Goal: Task Accomplishment & Management: Use online tool/utility

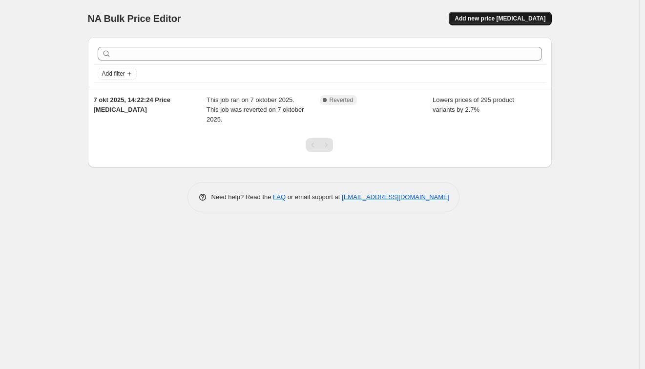
click at [504, 16] on span "Add new price change job" at bounding box center [500, 19] width 91 height 8
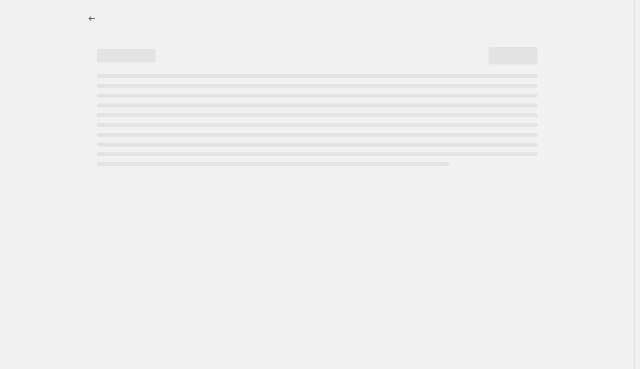
select select "percentage"
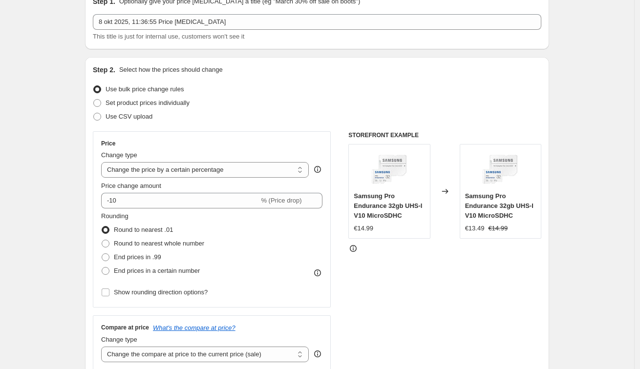
scroll to position [121, 0]
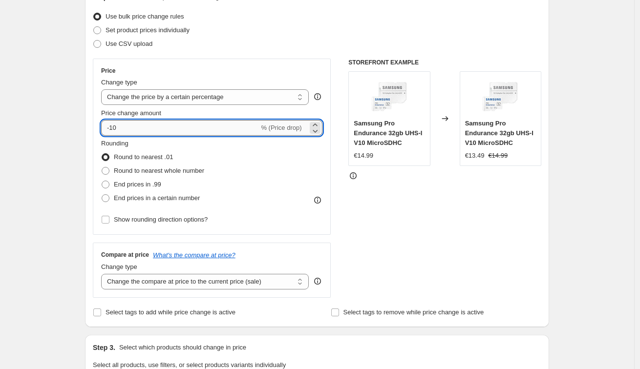
click at [123, 128] on input "-10" at bounding box center [180, 128] width 158 height 16
type input "-1"
click at [118, 128] on input "-1.7" at bounding box center [180, 128] width 158 height 16
type input "-1.7"
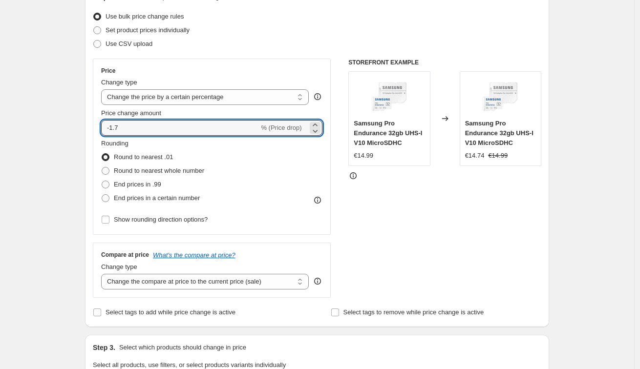
click at [145, 128] on input "-1.7" at bounding box center [180, 128] width 158 height 16
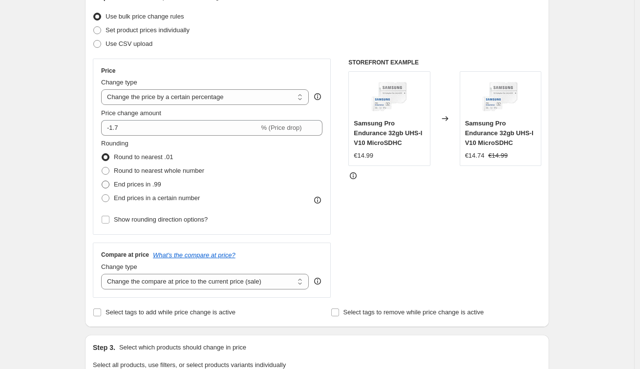
click at [147, 188] on span "End prices in .99" at bounding box center [137, 184] width 47 height 7
click at [102, 181] on input "End prices in .99" at bounding box center [102, 181] width 0 height 0
radio input "true"
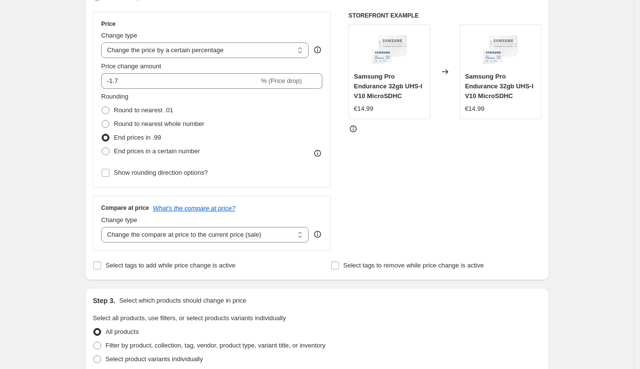
scroll to position [169, 0]
click at [262, 237] on select "Change the compare at price to the current price (sale) Change the compare at p…" at bounding box center [205, 235] width 208 height 16
select select "pp"
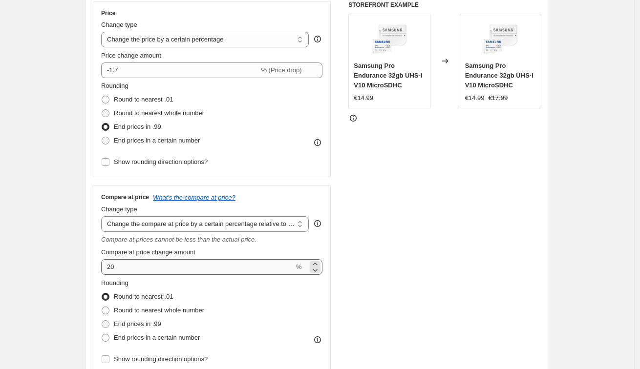
scroll to position [182, 0]
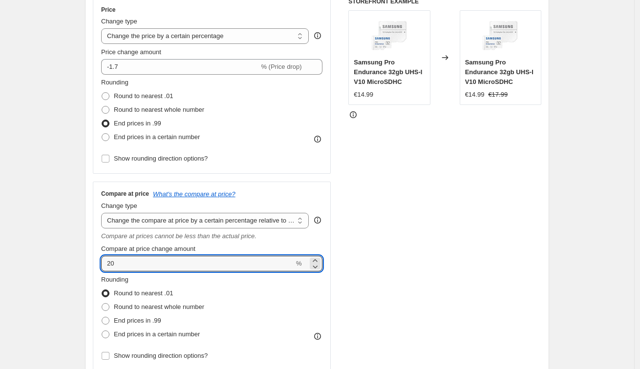
drag, startPoint x: 131, startPoint y: 265, endPoint x: 86, endPoint y: 259, distance: 45.9
type input "-1.7"
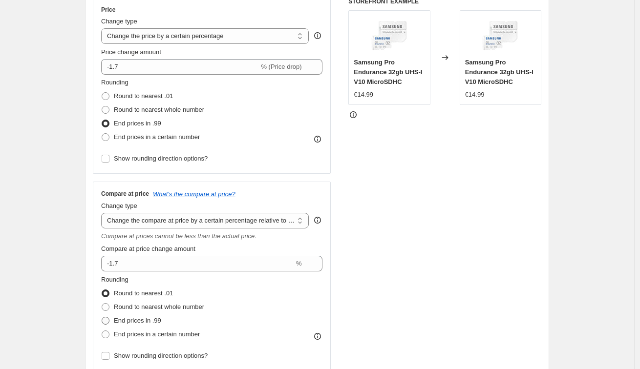
click at [150, 325] on span "End prices in .99" at bounding box center [137, 321] width 47 height 10
click at [102, 318] on input "End prices in .99" at bounding box center [102, 317] width 0 height 0
radio input "true"
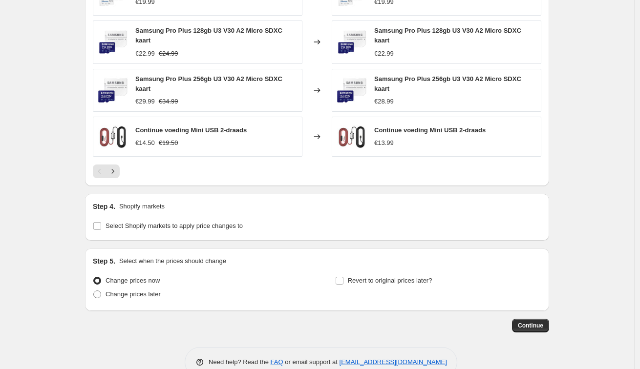
scroll to position [809, 0]
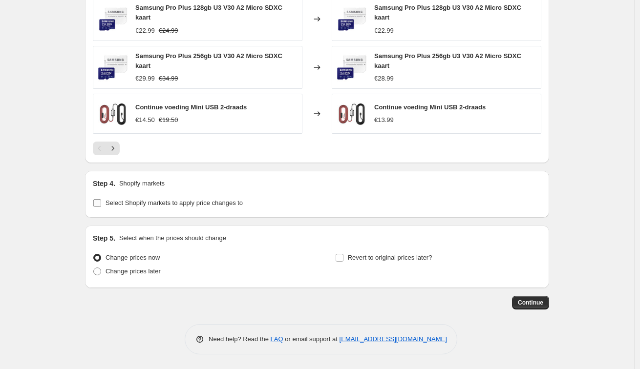
click at [100, 203] on input "Select Shopify markets to apply price changes to" at bounding box center [97, 203] width 8 height 8
checkbox input "true"
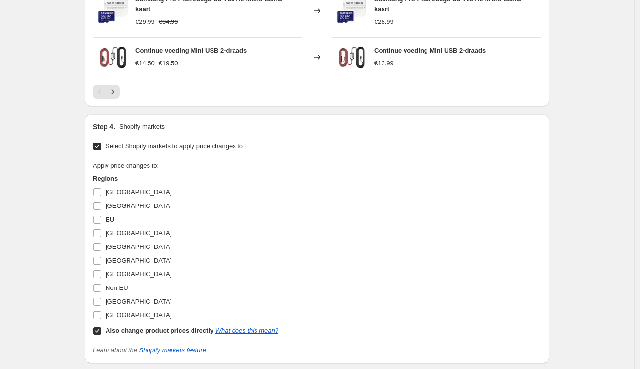
scroll to position [872, 0]
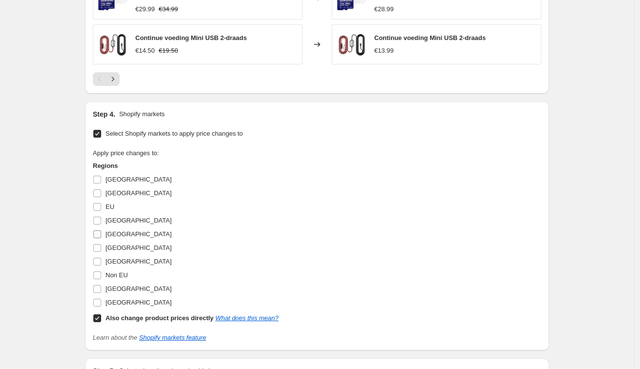
click at [121, 238] on span "Ierland" at bounding box center [139, 234] width 66 height 7
click at [101, 238] on input "Ierland" at bounding box center [97, 235] width 8 height 8
checkbox input "true"
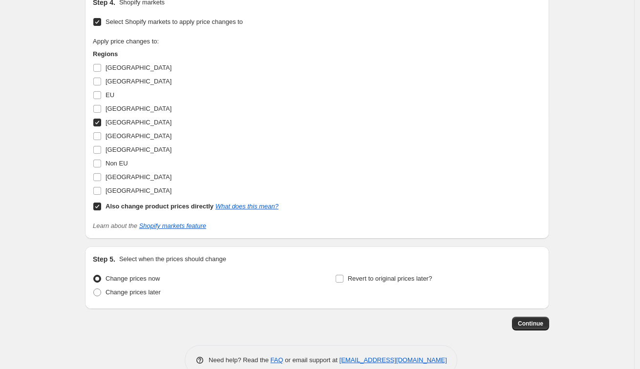
scroll to position [1000, 0]
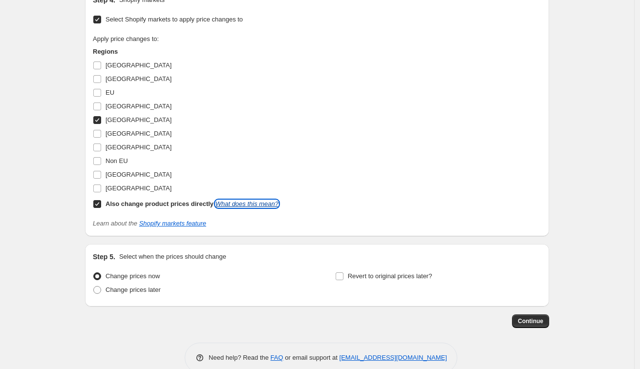
click at [258, 208] on link "What does this mean?" at bounding box center [246, 203] width 63 height 7
click at [101, 208] on input "Also change product prices directly What does this mean?" at bounding box center [97, 204] width 8 height 8
checkbox input "false"
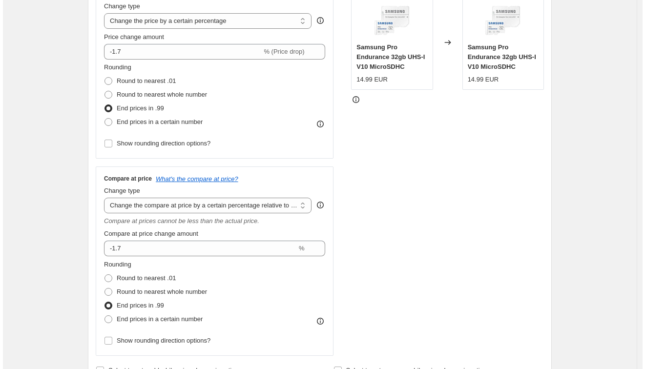
scroll to position [0, 0]
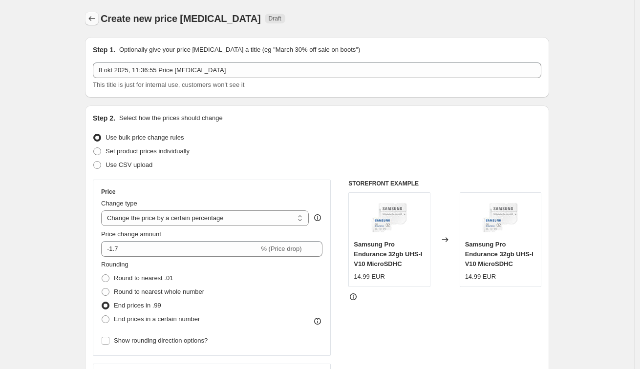
click at [94, 20] on icon "Price change jobs" at bounding box center [92, 19] width 10 height 10
